Goal: Navigation & Orientation: Find specific page/section

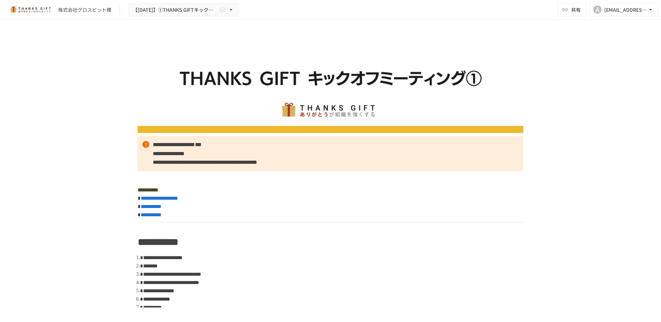
click at [217, 72] on img at bounding box center [331, 85] width 386 height 96
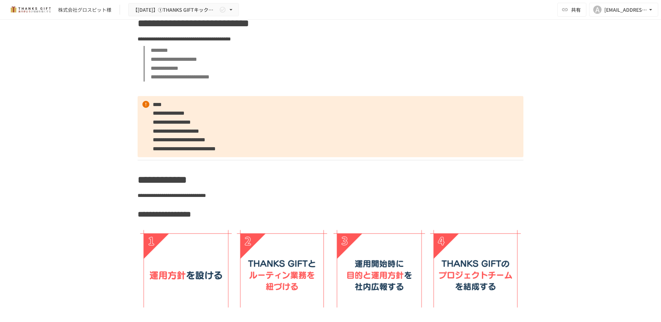
scroll to position [1278, 0]
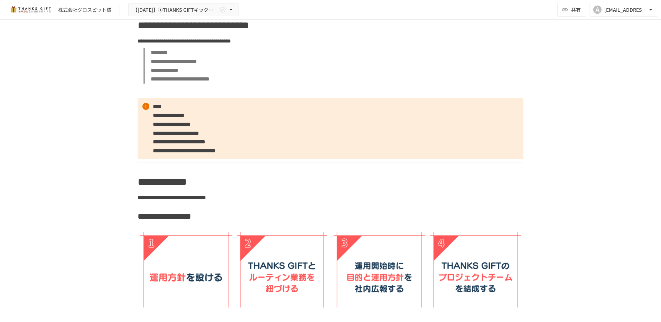
click at [153, 127] on span "**********" at bounding box center [172, 124] width 38 height 5
drag, startPoint x: 152, startPoint y: 183, endPoint x: 172, endPoint y: 184, distance: 20.4
click at [172, 144] on span "**********" at bounding box center [179, 141] width 53 height 5
drag, startPoint x: 172, startPoint y: 184, endPoint x: 152, endPoint y: 165, distance: 27.6
click at [153, 127] on span "**********" at bounding box center [172, 124] width 38 height 5
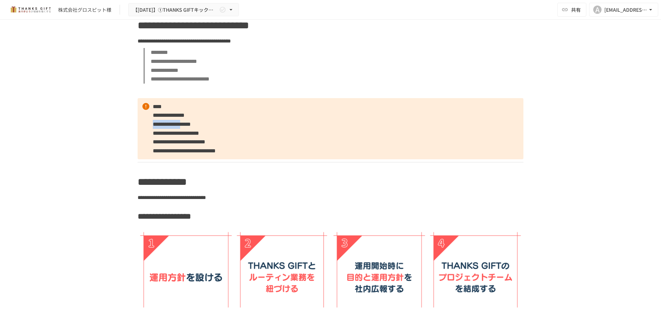
drag, startPoint x: 151, startPoint y: 165, endPoint x: 221, endPoint y: 169, distance: 70.2
click at [191, 127] on span "**********" at bounding box center [172, 124] width 38 height 5
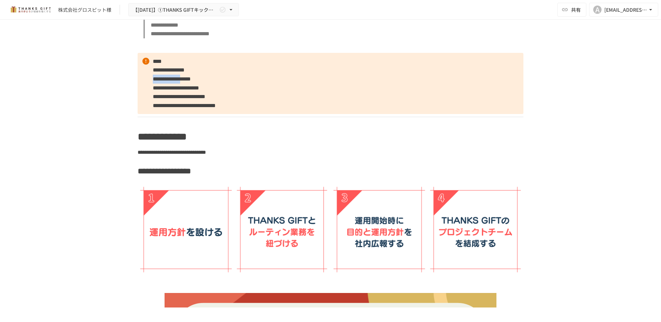
scroll to position [1313, 0]
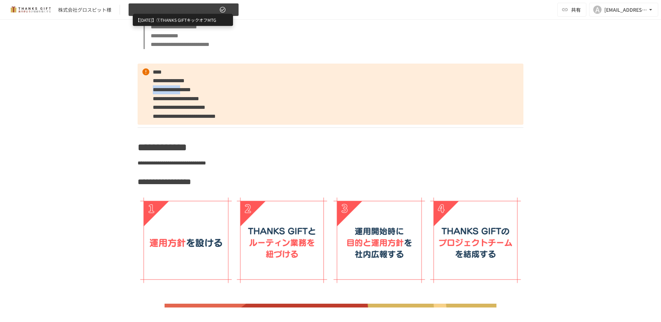
click at [194, 11] on span "【[DATE]】①THANKS GIFTキックオフMTG" at bounding box center [175, 10] width 85 height 9
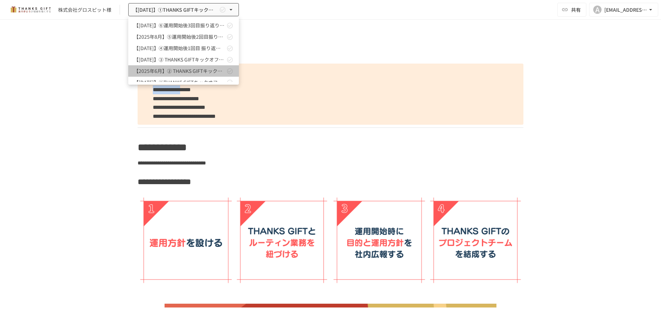
click at [188, 67] on link "【2025年6月】② THANKS GIFTキックオフMTG" at bounding box center [183, 70] width 111 height 11
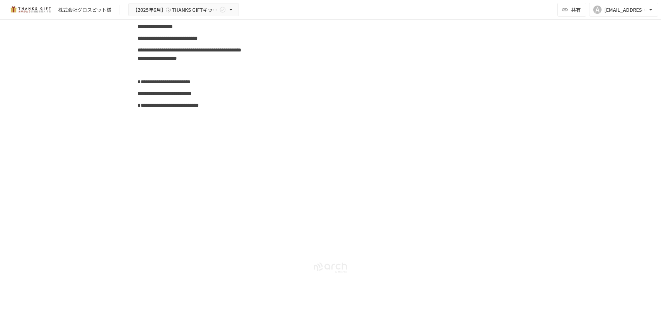
scroll to position [5029, 0]
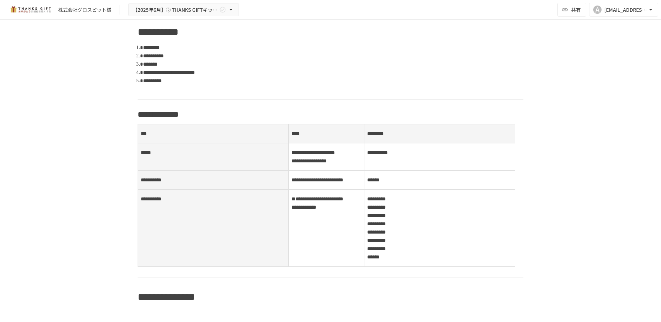
scroll to position [0, 0]
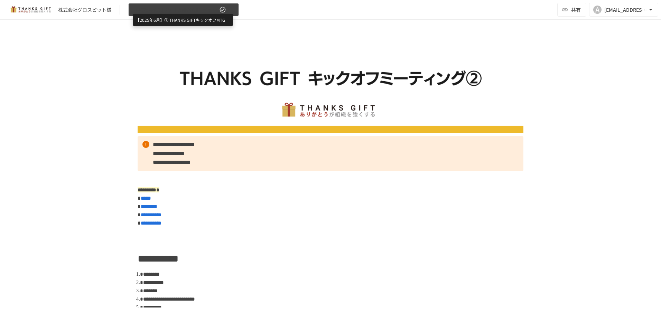
click at [205, 11] on span "【2025年6月】② THANKS GIFTキックオフMTG" at bounding box center [175, 10] width 85 height 9
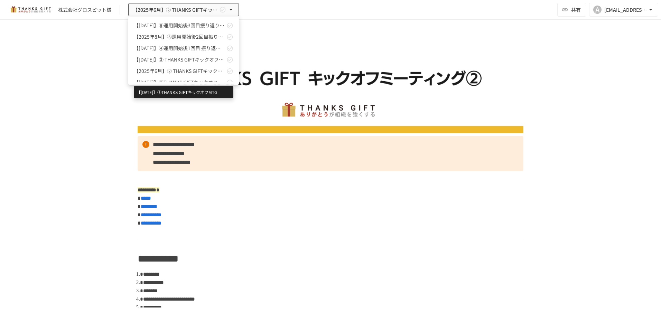
click at [176, 79] on span "【[DATE]】①THANKS GIFTキックオフMTG" at bounding box center [179, 82] width 91 height 7
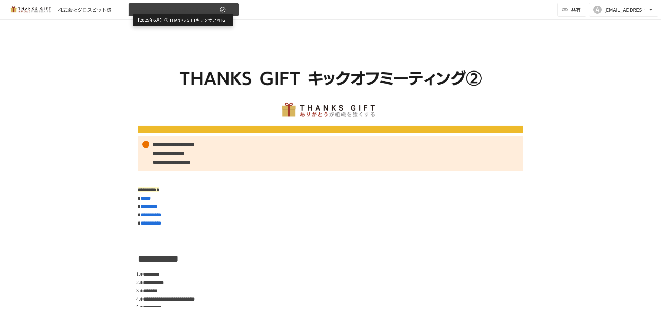
click at [172, 14] on span "【2025年6月】② THANKS GIFTキックオフMTG" at bounding box center [175, 10] width 85 height 9
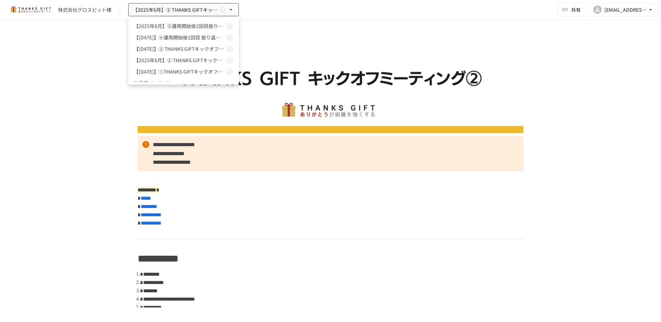
scroll to position [19, 0]
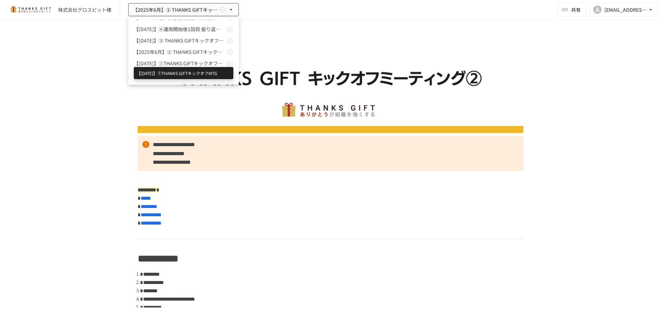
click at [180, 63] on span "【[DATE]】①THANKS GIFTキックオフMTG" at bounding box center [179, 63] width 91 height 7
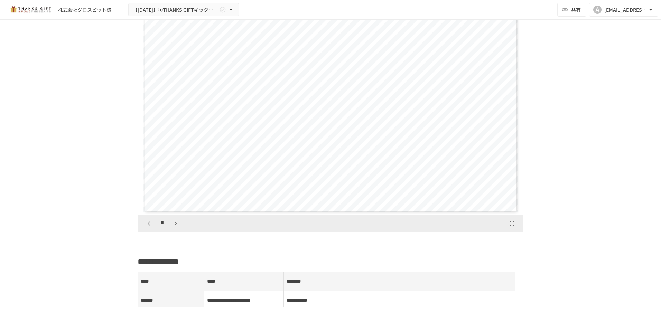
scroll to position [518, 0]
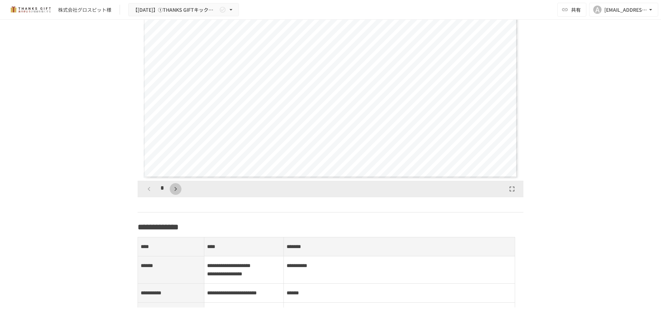
click at [174, 193] on icon "button" at bounding box center [175, 189] width 8 height 8
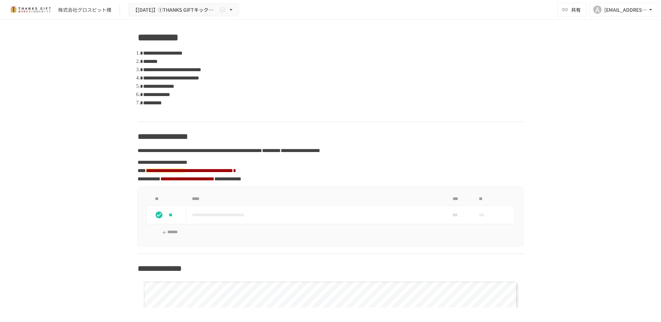
scroll to position [0, 0]
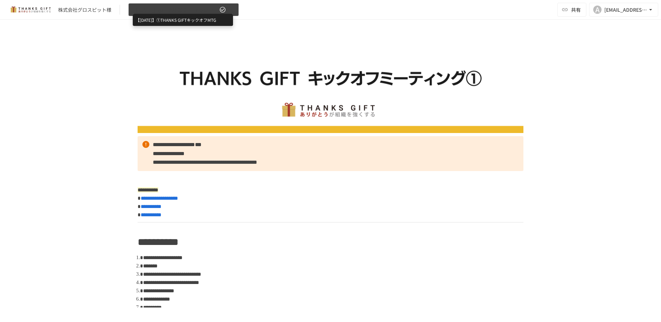
click at [195, 8] on span "【[DATE]】①THANKS GIFTキックオフMTG" at bounding box center [175, 10] width 85 height 9
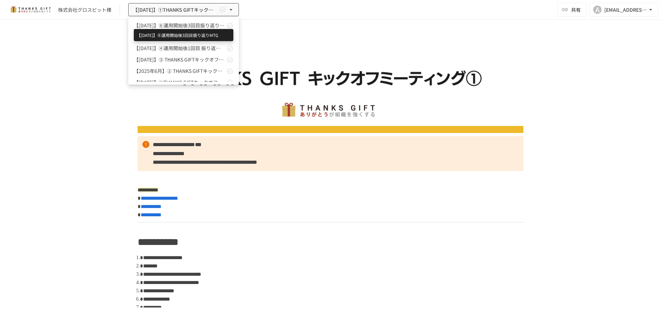
click at [187, 25] on span "【[DATE]】⑥運用開始後3回目振り返りMTG" at bounding box center [179, 25] width 91 height 7
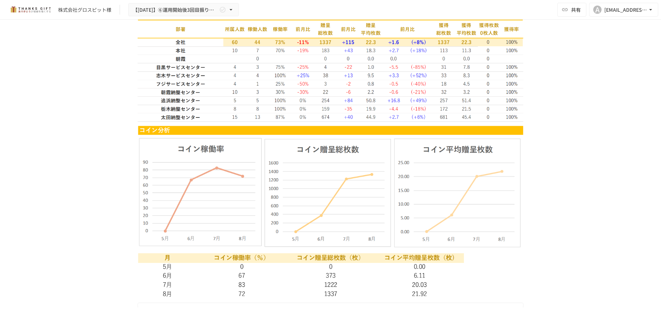
scroll to position [1004, 0]
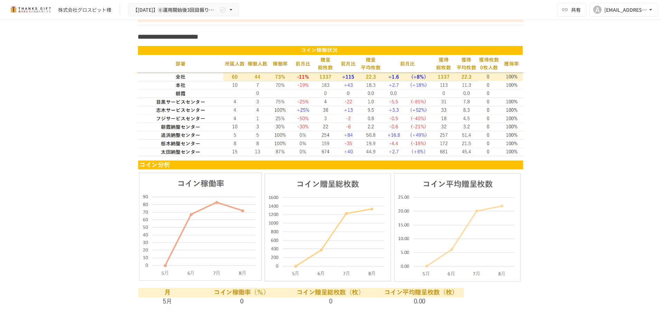
drag, startPoint x: 268, startPoint y: 135, endPoint x: 282, endPoint y: 135, distance: 13.5
click at [282, 135] on img at bounding box center [331, 101] width 386 height 111
